Goal: Find specific page/section: Find specific page/section

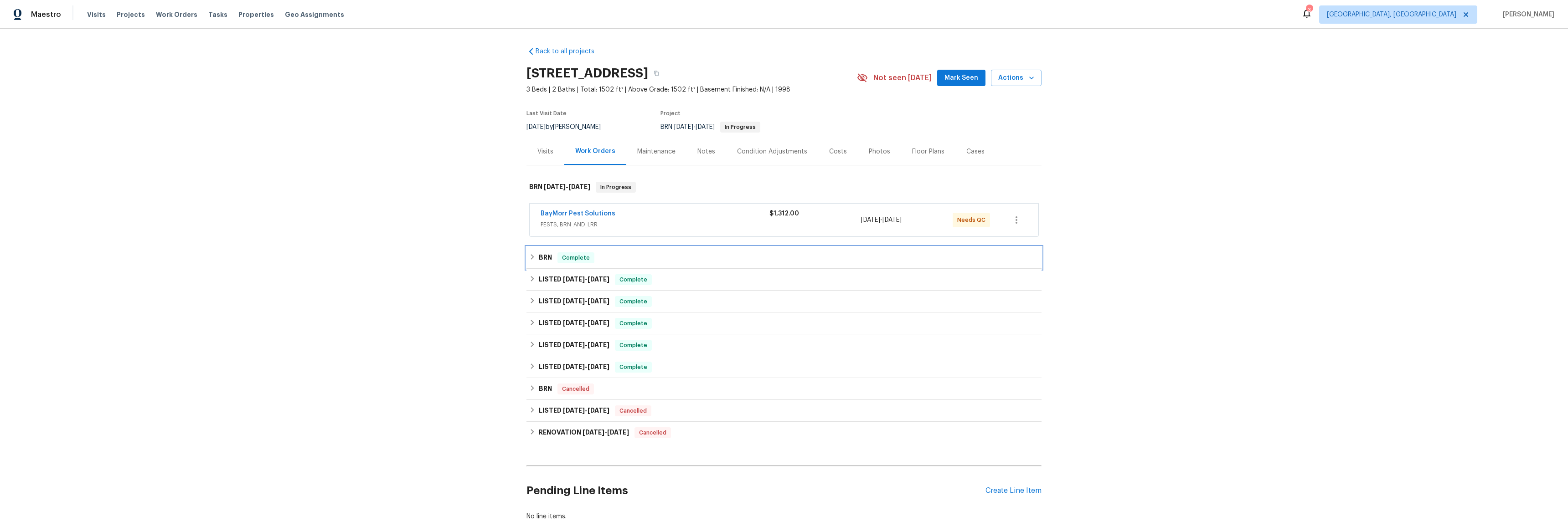
click at [531, 255] on icon at bounding box center [533, 257] width 4 height 6
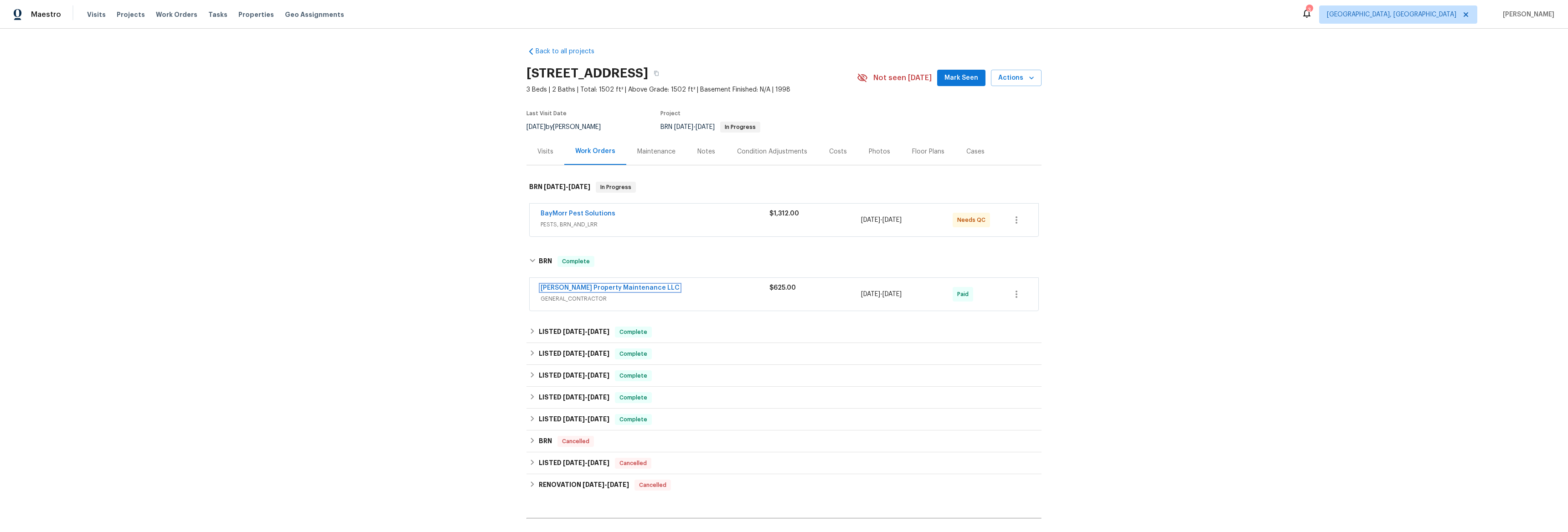
click at [561, 291] on link "[PERSON_NAME] Property Maintenance LLC" at bounding box center [610, 288] width 139 height 6
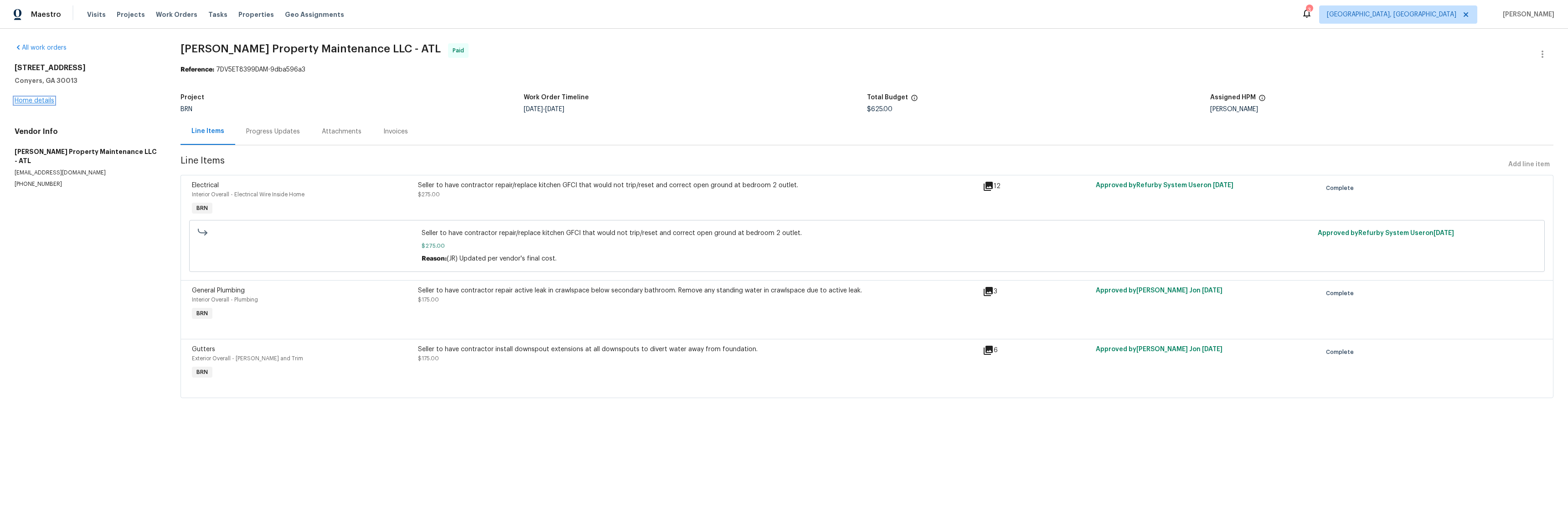
click at [30, 102] on link "Home details" at bounding box center [35, 100] width 40 height 6
